Goal: Task Accomplishment & Management: Use online tool/utility

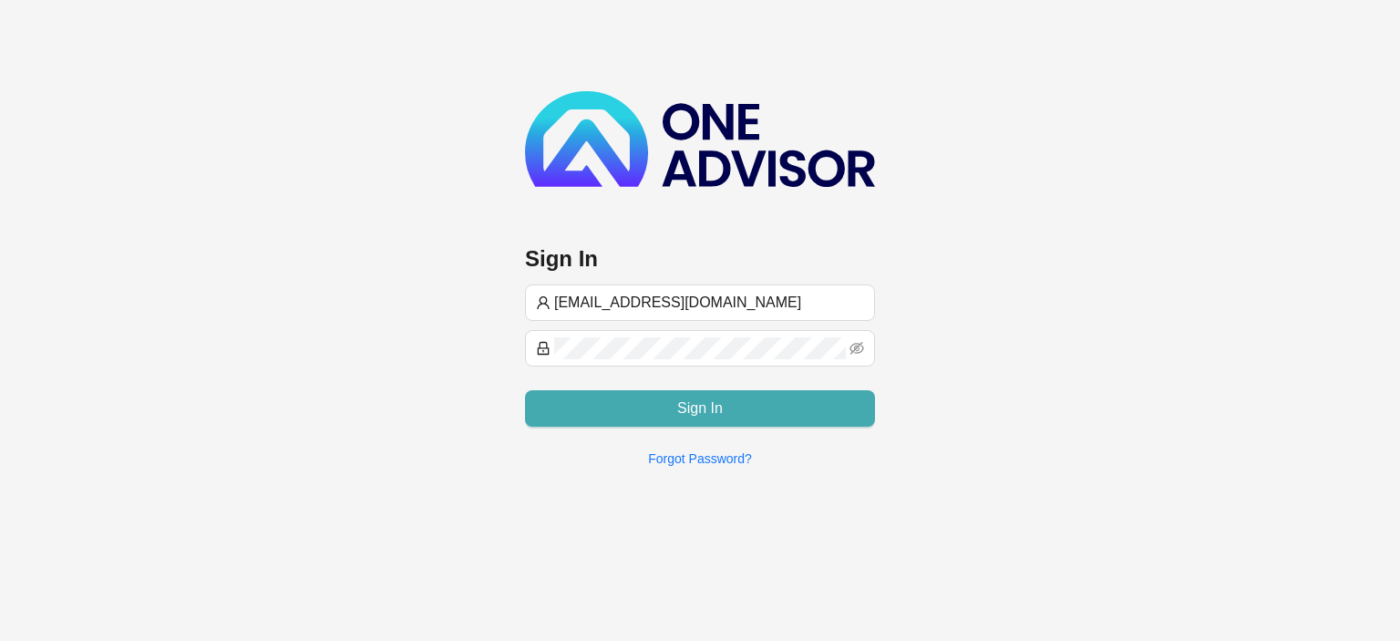
type input "[EMAIL_ADDRESS][DOMAIN_NAME]"
click at [632, 415] on button "Sign In" at bounding box center [700, 408] width 350 height 36
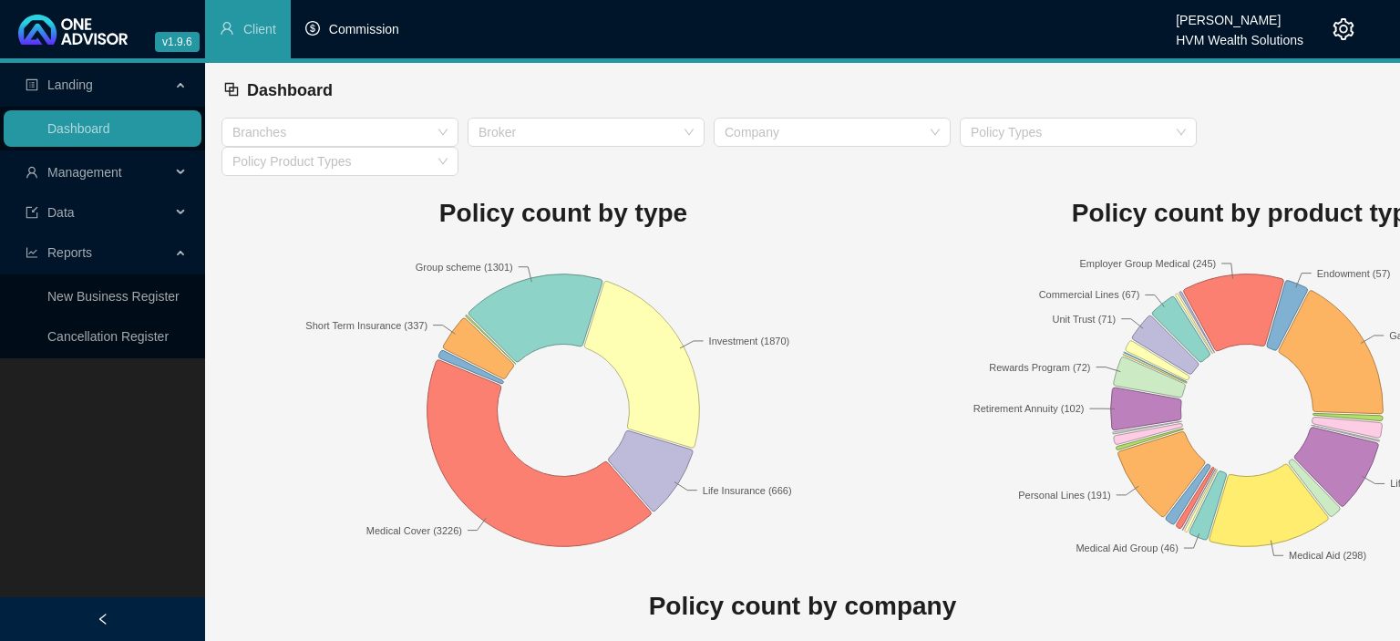
click at [342, 28] on span "Commission" at bounding box center [364, 29] width 70 height 15
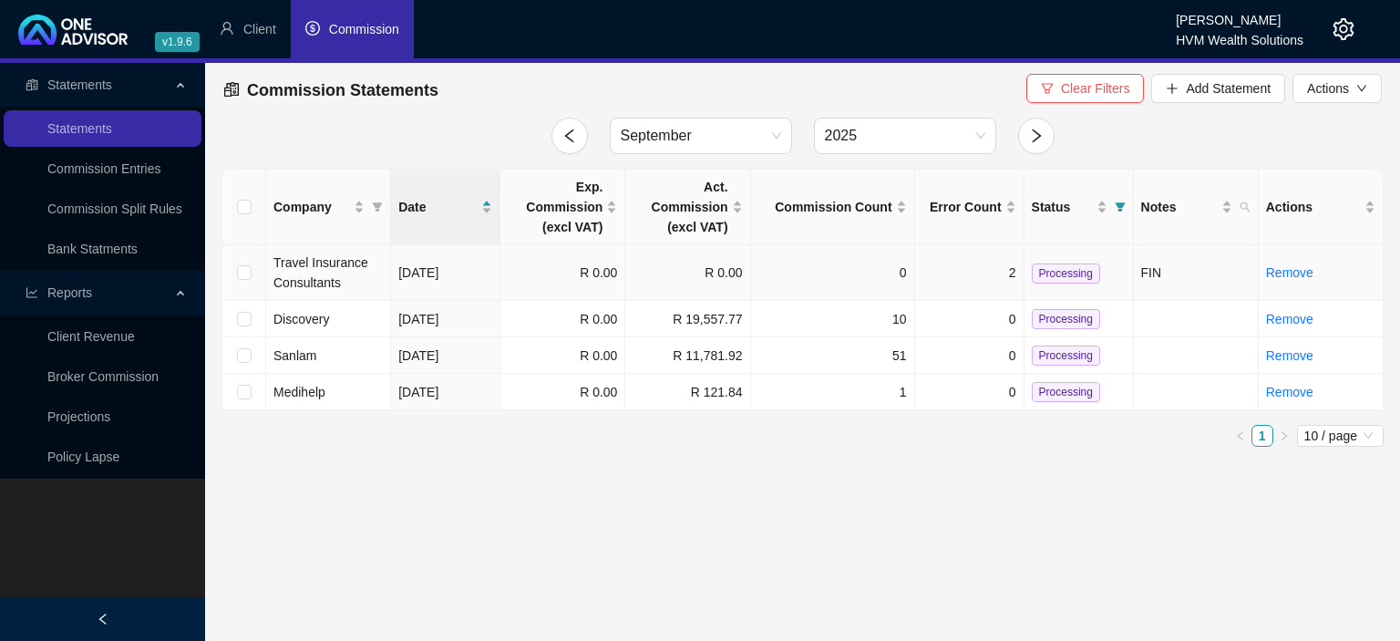
click at [344, 272] on td "Travel Insurance Consultants" at bounding box center [328, 273] width 125 height 56
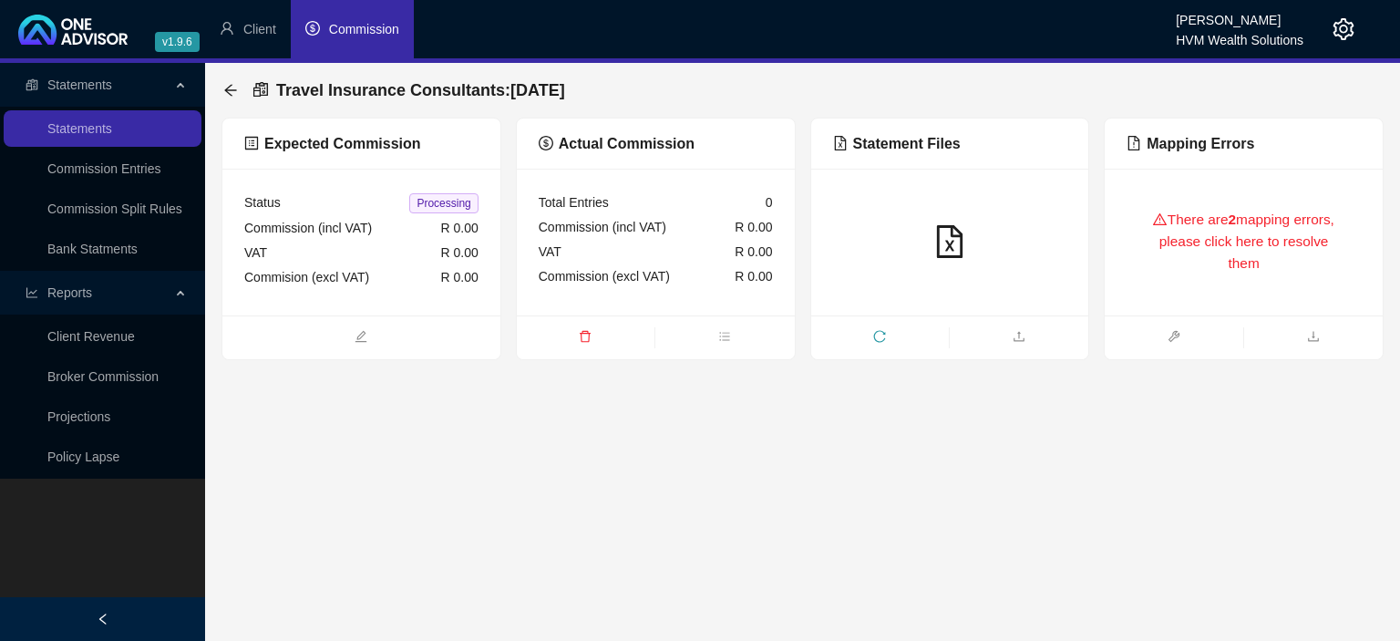
click at [1218, 265] on div "There are 2 mapping errors, please click here to resolve them" at bounding box center [1243, 241] width 234 height 103
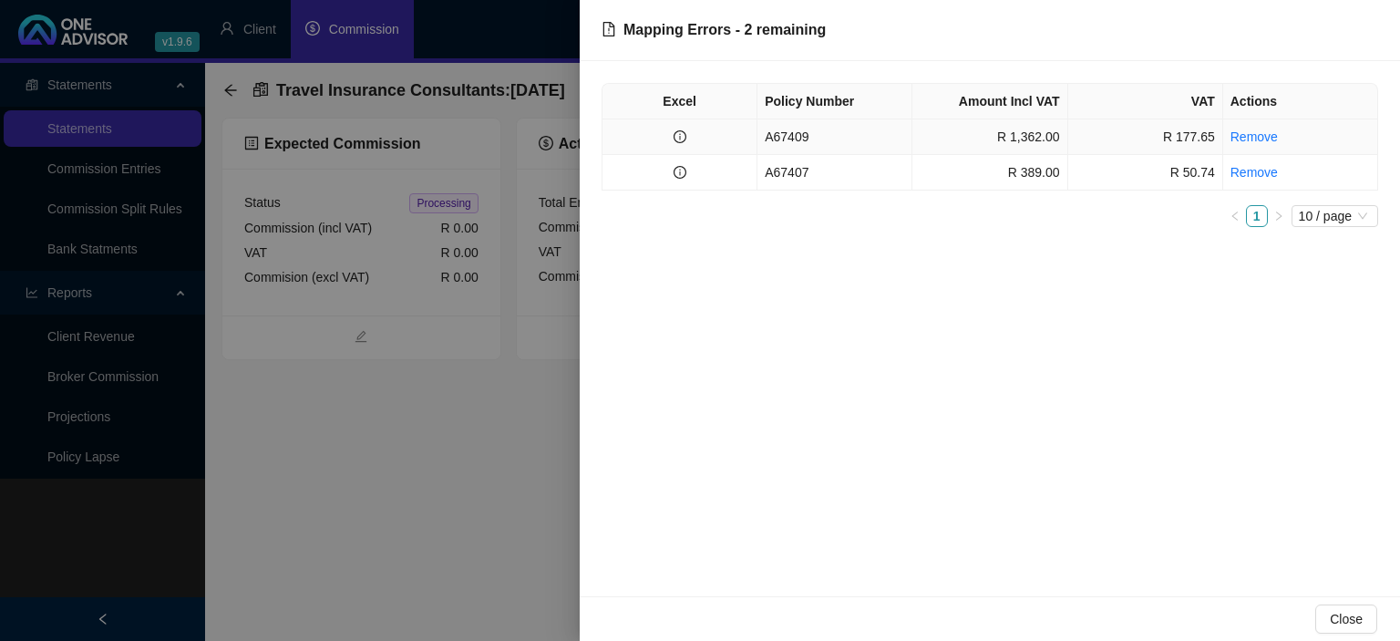
click at [856, 141] on td "A67409" at bounding box center [834, 137] width 155 height 36
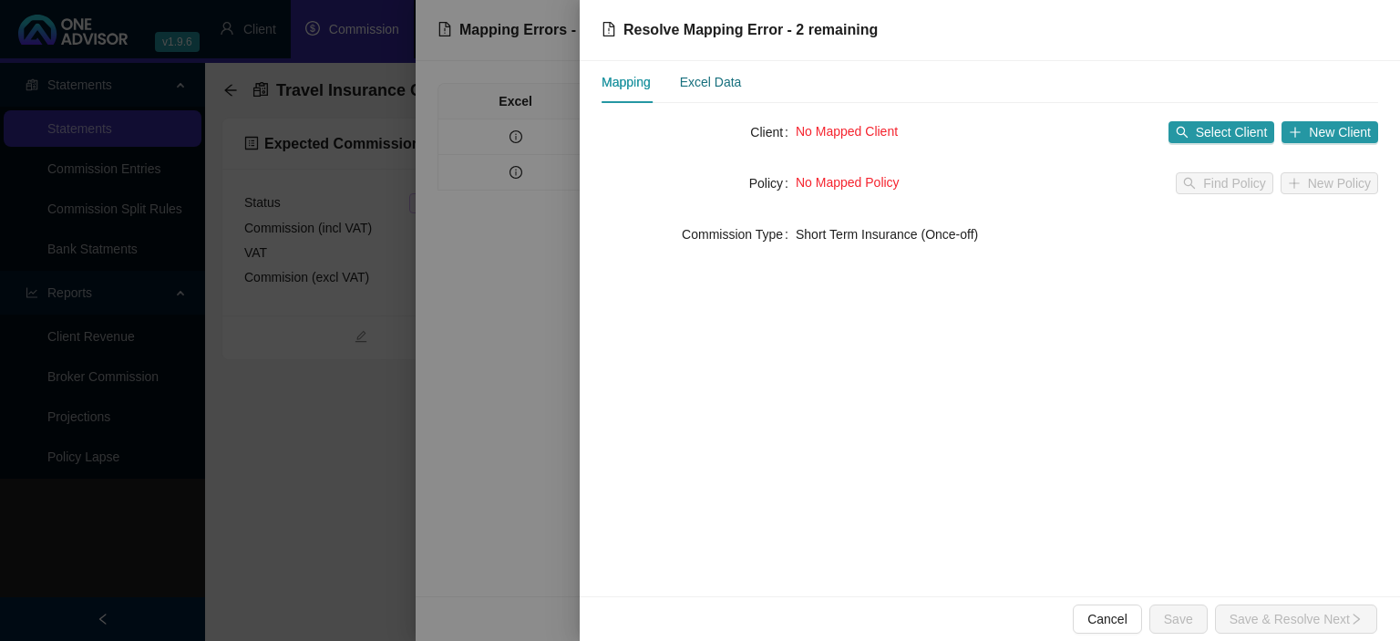
click at [714, 83] on div "Excel Data" at bounding box center [711, 82] width 62 height 20
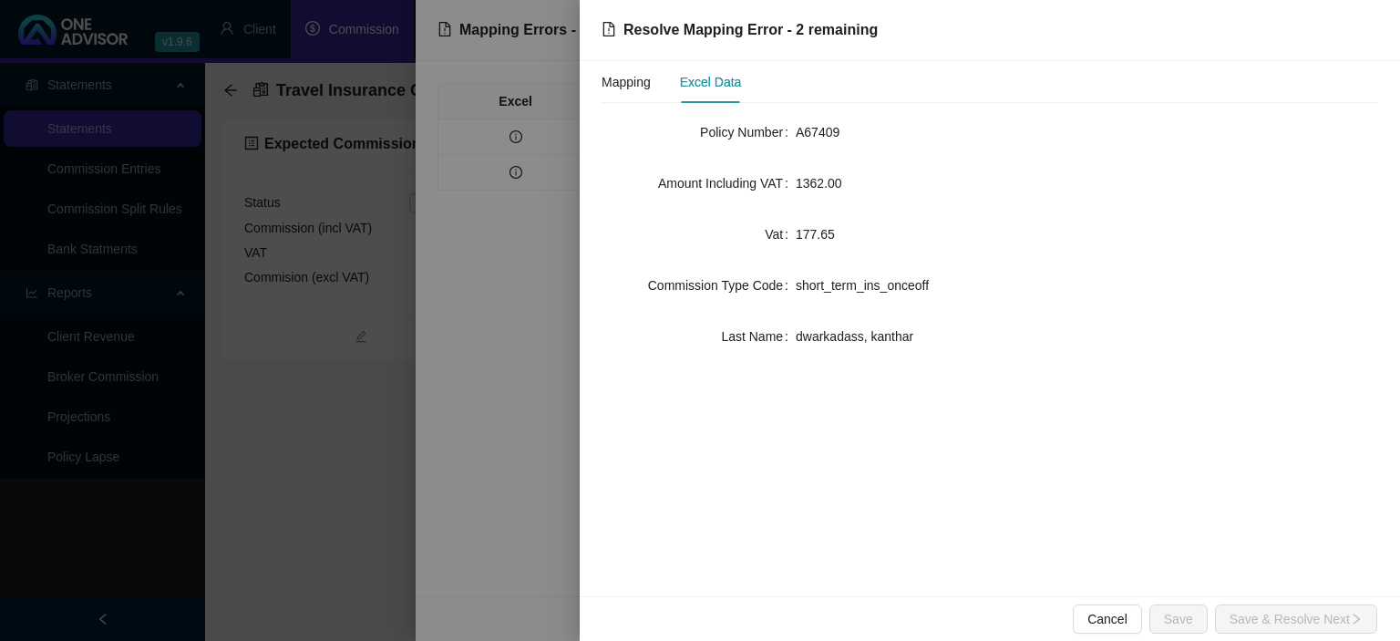
click at [678, 82] on div "Mapping Excel Data" at bounding box center [670, 82] width 139 height 42
click at [628, 89] on div "Mapping" at bounding box center [625, 82] width 49 height 20
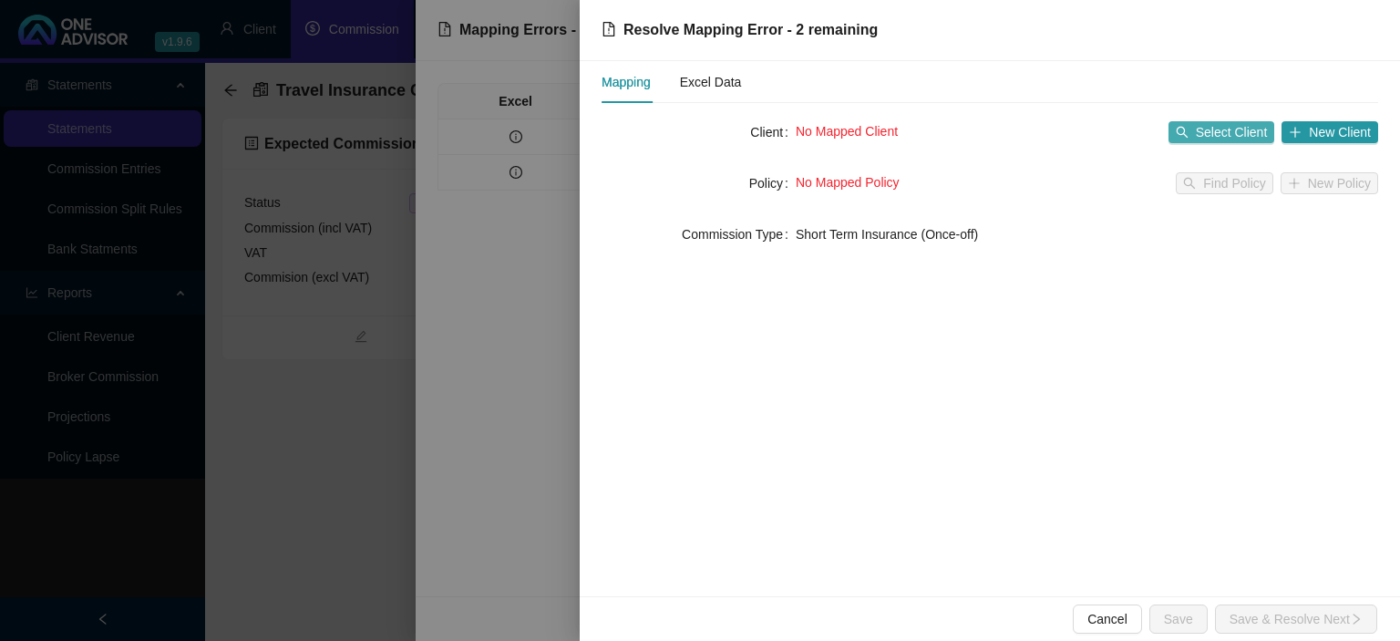
click at [1197, 126] on button "Select Client" at bounding box center [1221, 132] width 107 height 22
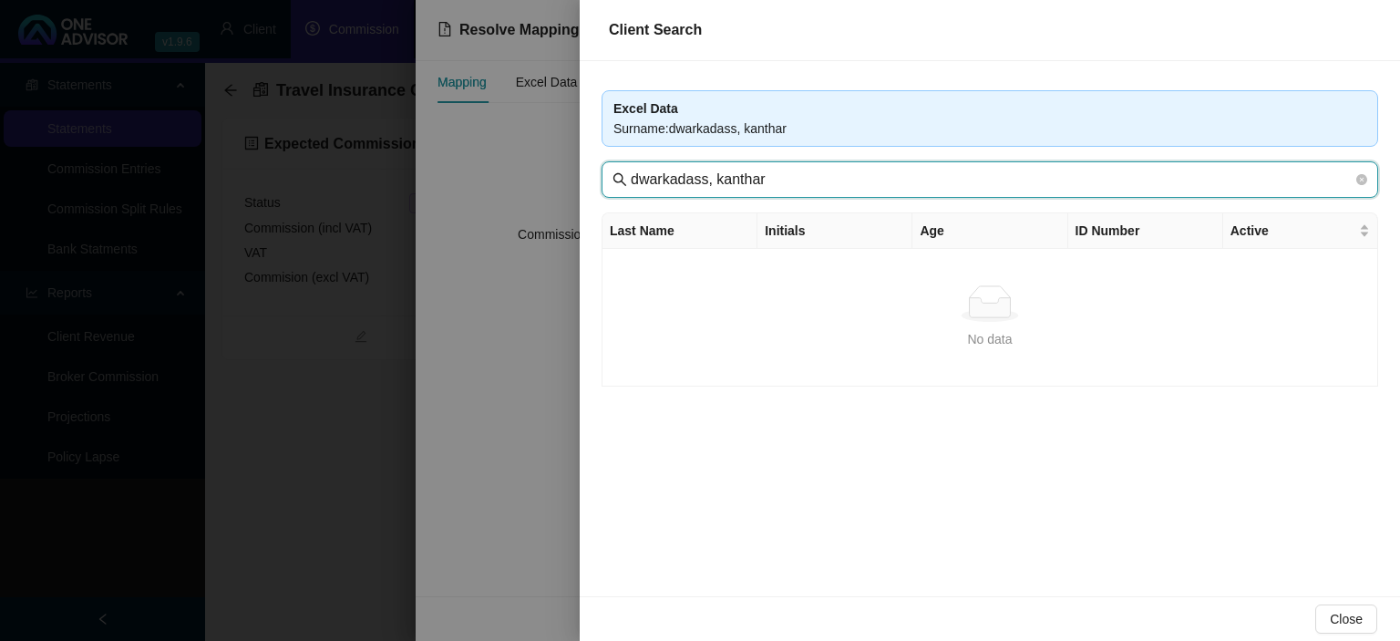
drag, startPoint x: 716, startPoint y: 177, endPoint x: 986, endPoint y: 180, distance: 269.8
click at [1002, 184] on input "dwarkadass, kanthar" at bounding box center [992, 180] width 722 height 22
type input "dwarkadass"
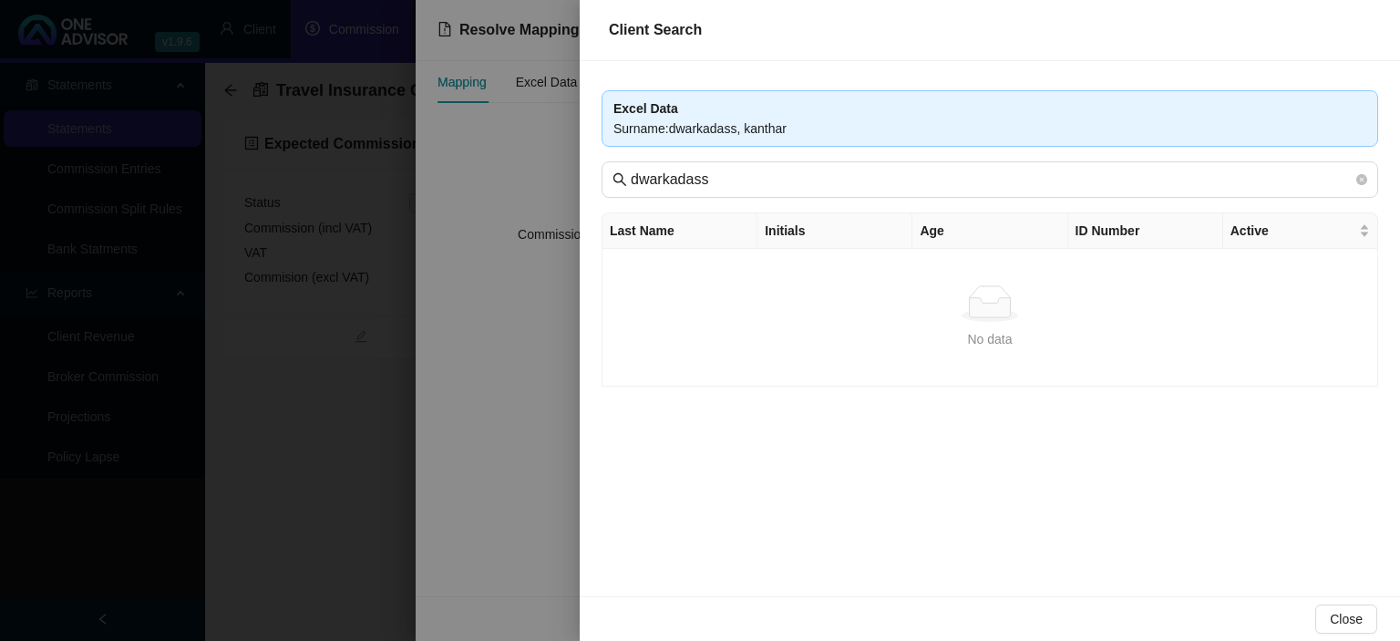
click at [330, 483] on div at bounding box center [700, 320] width 1400 height 641
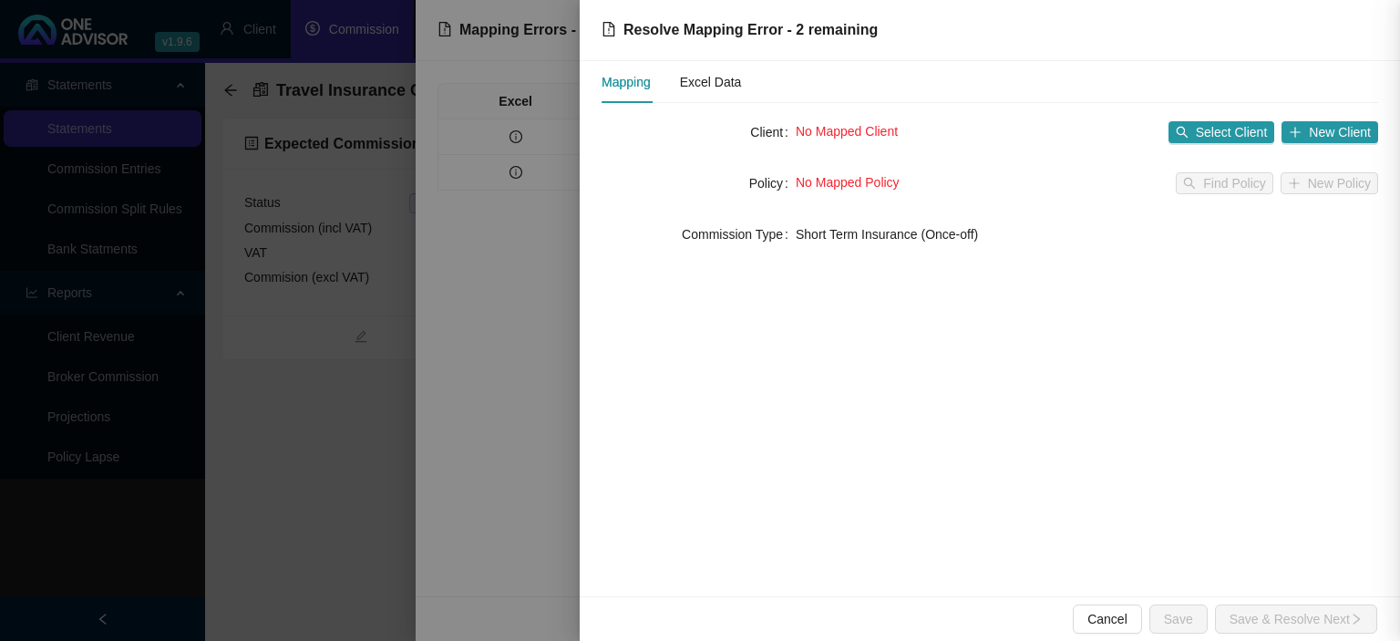
click at [330, 479] on div at bounding box center [700, 320] width 1400 height 641
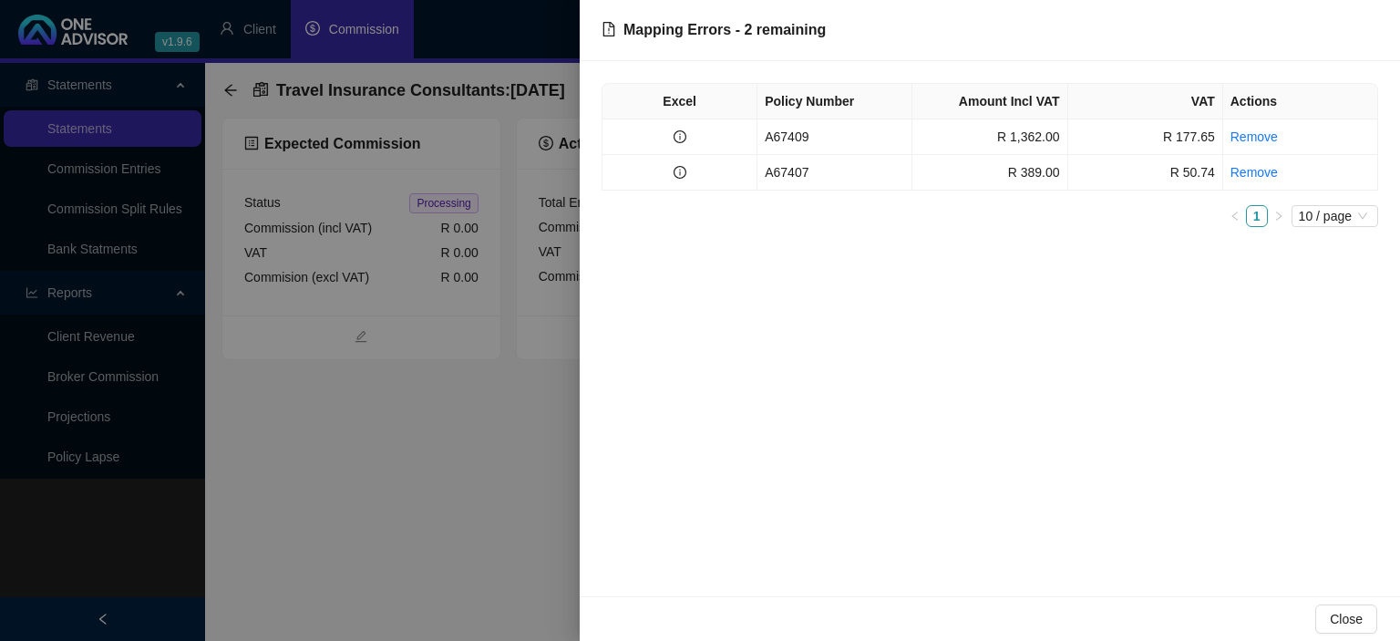
click at [327, 478] on div at bounding box center [700, 320] width 1400 height 641
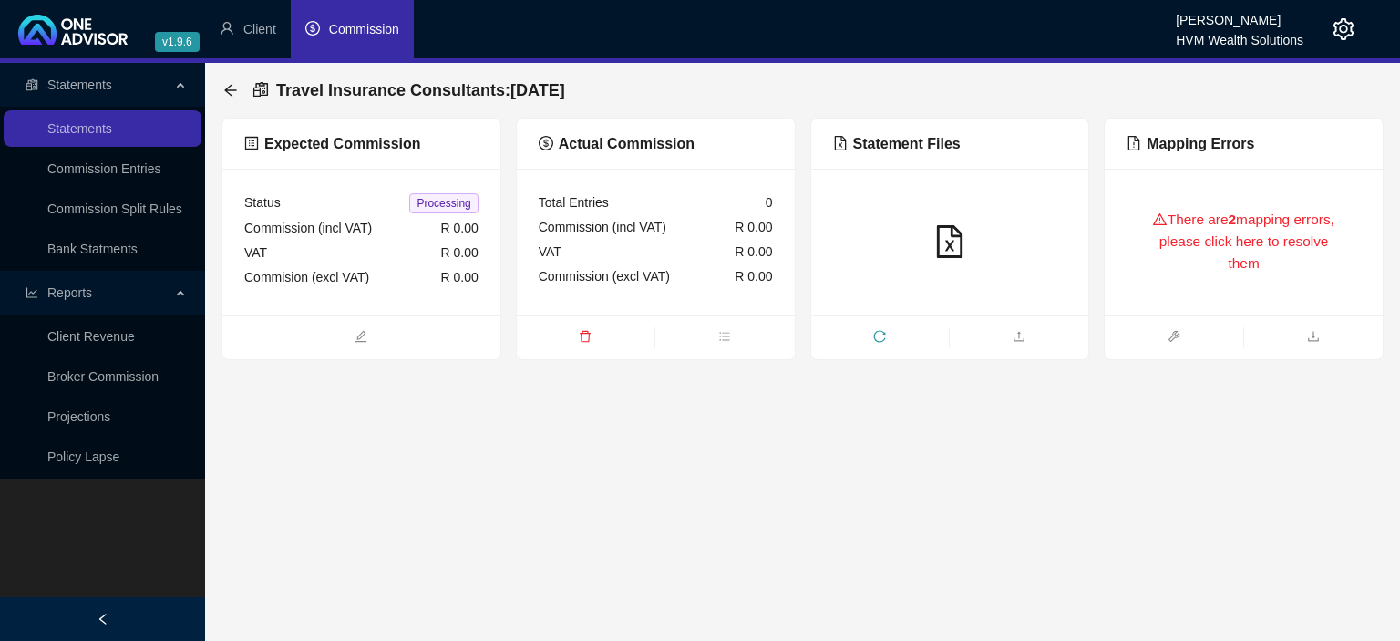
click at [1337, 31] on icon "setting" at bounding box center [1343, 29] width 22 height 22
